Goal: Task Accomplishment & Management: Manage account settings

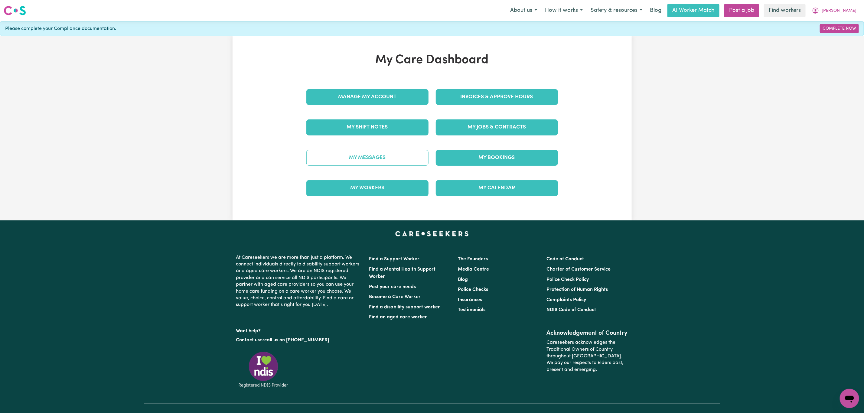
click at [360, 159] on link "My Messages" at bounding box center [367, 158] width 122 height 16
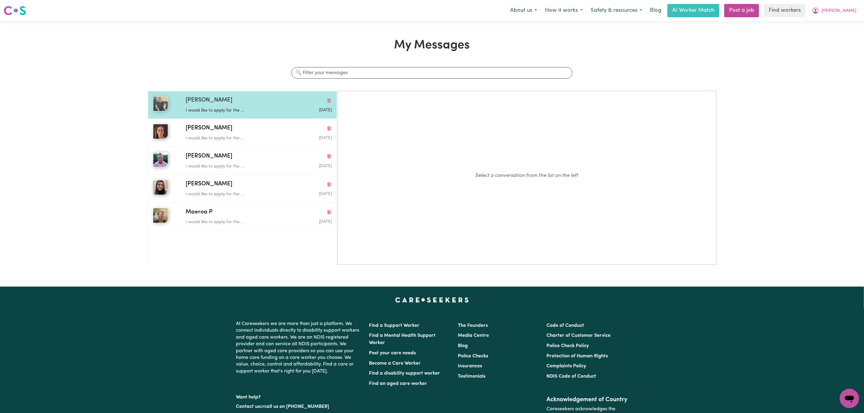
click at [235, 112] on p "I would like to apply for the ..." at bounding box center [234, 110] width 97 height 7
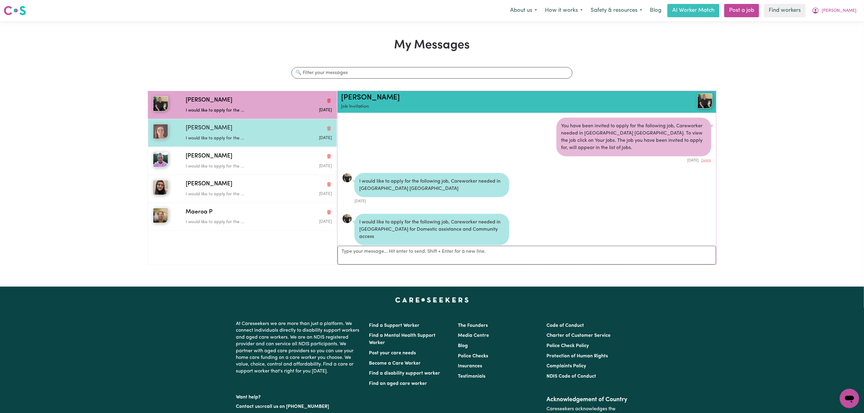
click at [225, 142] on p "I would like to apply for the ..." at bounding box center [234, 138] width 97 height 7
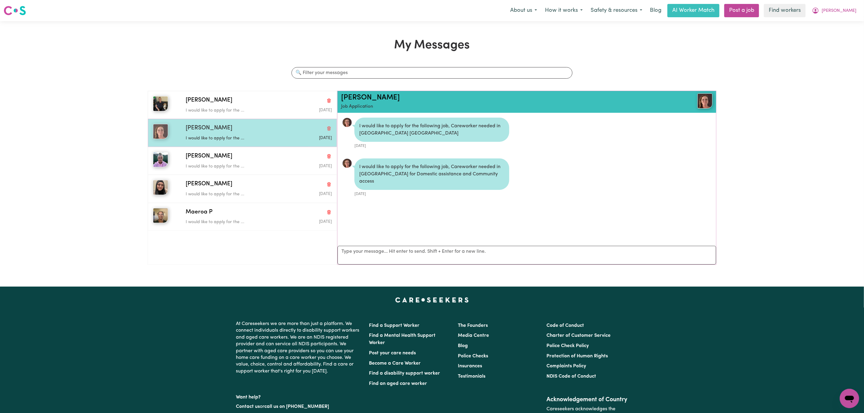
scroll to position [4, 0]
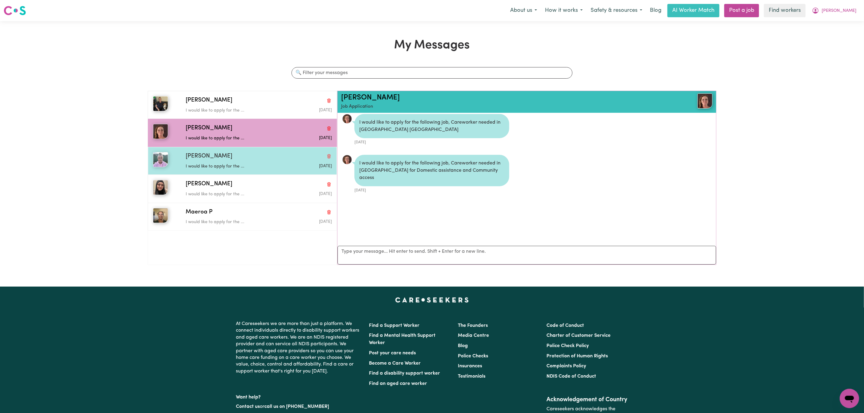
click at [228, 165] on p "I would like to apply for the ..." at bounding box center [234, 166] width 97 height 7
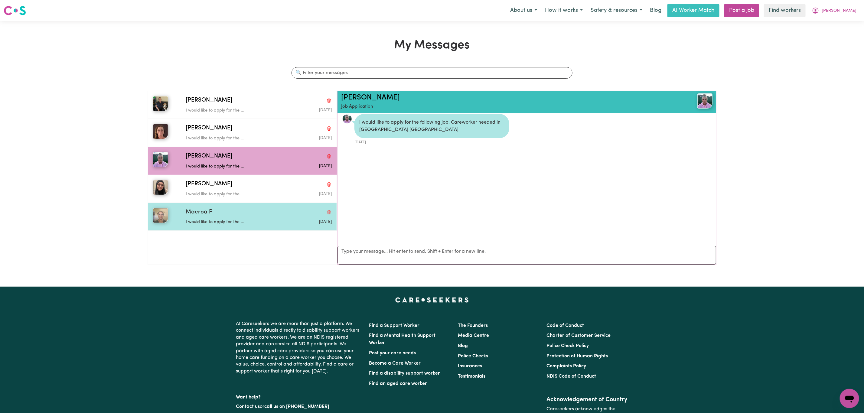
click at [238, 205] on div "Maeroa P I would like to apply for the ... Jun 24 2025" at bounding box center [242, 217] width 189 height 28
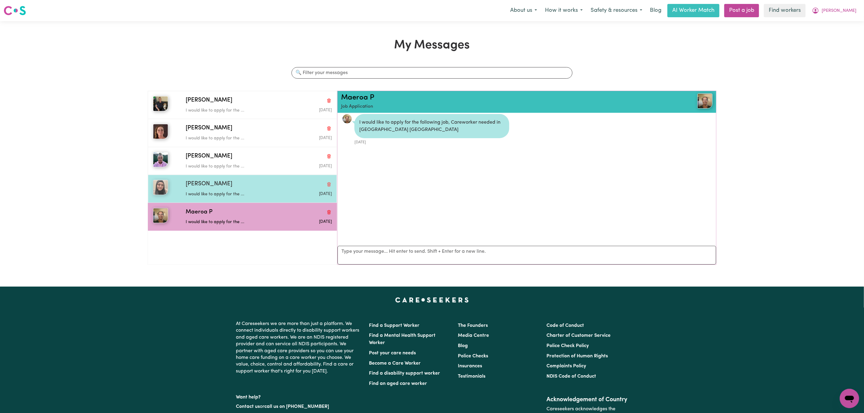
click at [240, 200] on div "Lyn A I would like to apply for the ... Jun 25 2025" at bounding box center [242, 189] width 189 height 28
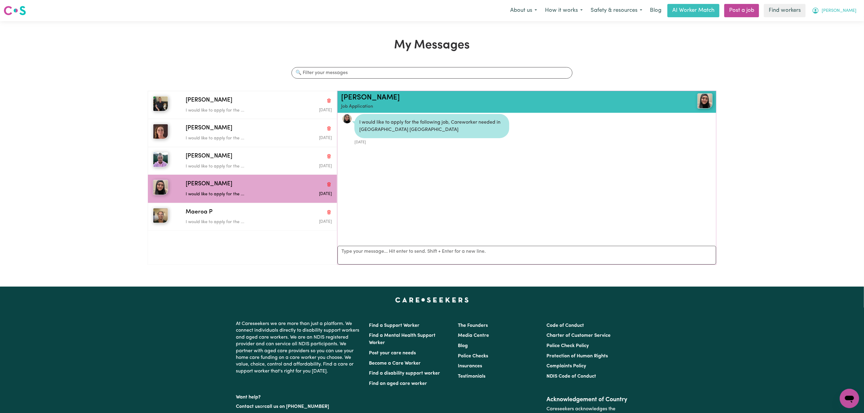
click at [858, 15] on button "Kerry" at bounding box center [834, 10] width 52 height 13
click at [843, 20] on link "My Dashboard" at bounding box center [836, 23] width 48 height 11
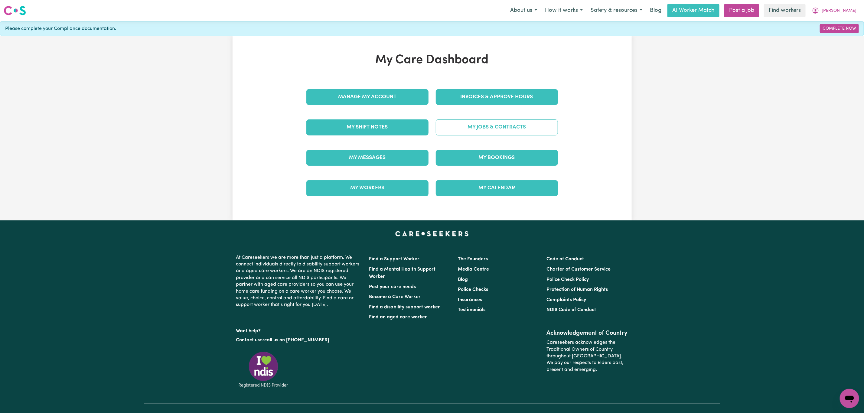
click at [522, 126] on link "My Jobs & Contracts" at bounding box center [497, 127] width 122 height 16
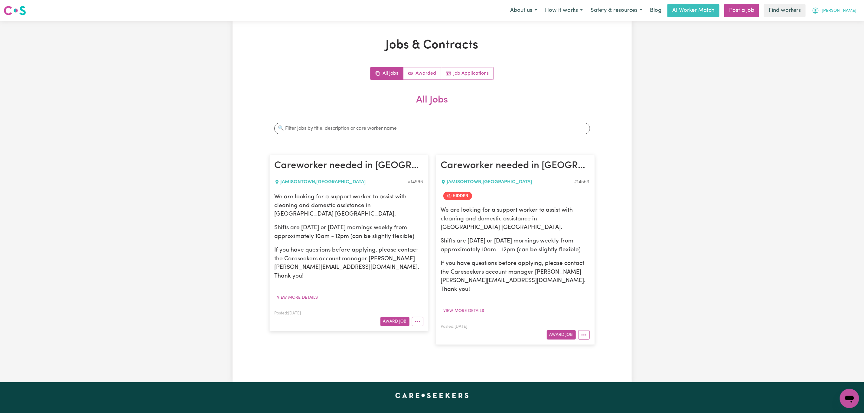
drag, startPoint x: 850, startPoint y: 13, endPoint x: 850, endPoint y: 17, distance: 3.9
click at [850, 13] on span "Kerry" at bounding box center [839, 11] width 35 height 7
click at [839, 35] on link "Logout" at bounding box center [836, 34] width 48 height 11
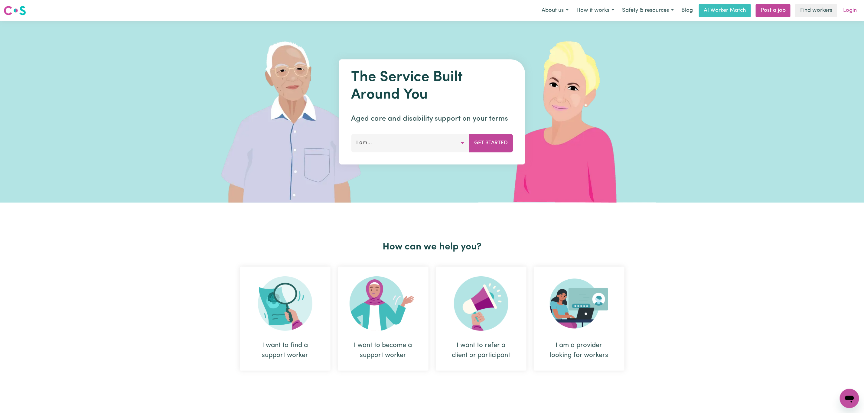
click at [848, 11] on link "Login" at bounding box center [849, 10] width 21 height 13
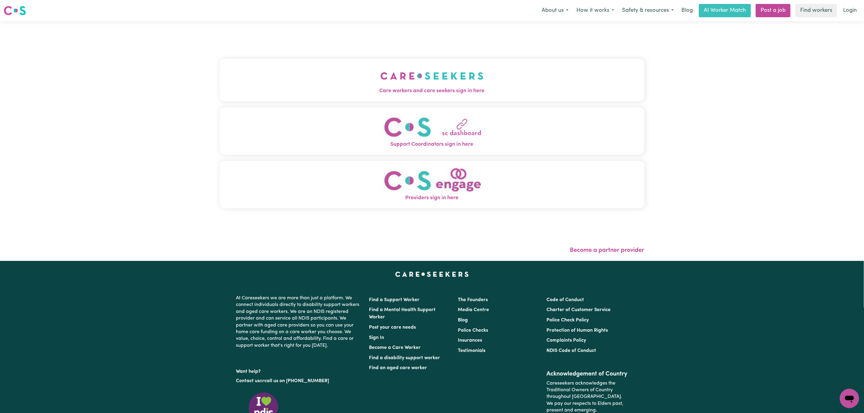
click at [328, 77] on button "Care workers and care seekers sign in here" at bounding box center [432, 80] width 425 height 42
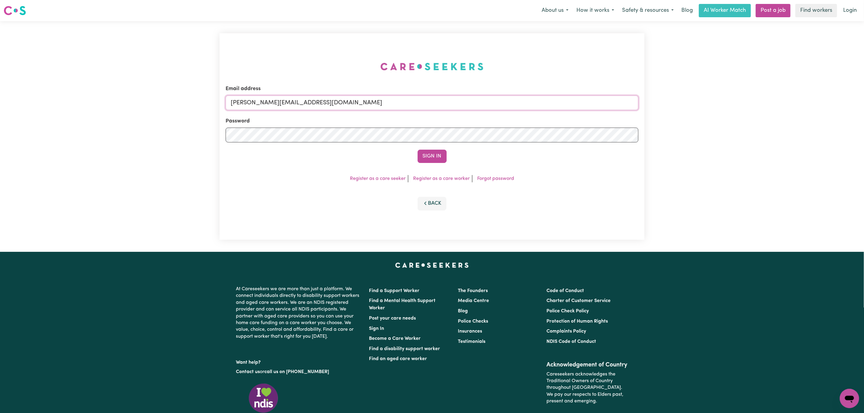
click at [319, 105] on input "mikayla+engage@careseekers.com.au" at bounding box center [432, 103] width 413 height 15
drag, startPoint x: 262, startPoint y: 103, endPoint x: 418, endPoint y: 89, distance: 157.0
click at [418, 89] on div "Email address superuser~mikayla@careseekers.com.au" at bounding box center [432, 97] width 413 height 25
type input "superuser~aaron.imlss@gmail.com"
click at [428, 152] on button "Sign In" at bounding box center [432, 156] width 29 height 13
